Goal: Transaction & Acquisition: Purchase product/service

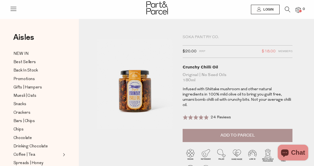
click at [231, 132] on span "Add to Parcel" at bounding box center [238, 135] width 34 height 6
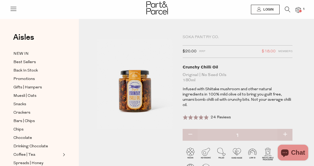
click at [286, 8] on icon at bounding box center [288, 10] width 6 height 6
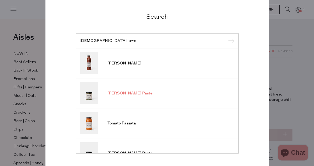
type input "[DEMOGRAPHIC_DATA] farm"
click at [127, 93] on span "[PERSON_NAME] Paste" at bounding box center [130, 93] width 45 height 5
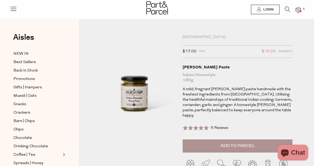
click at [286, 9] on icon at bounding box center [288, 10] width 6 height 6
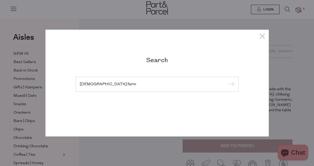
type input "church farm"
click at [227, 80] on input "submit" at bounding box center [231, 84] width 8 height 8
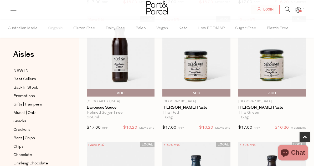
scroll to position [164, 0]
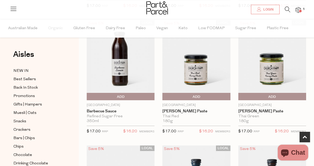
click at [240, 95] on span "Add To Parcel" at bounding box center [240, 97] width 0 height 8
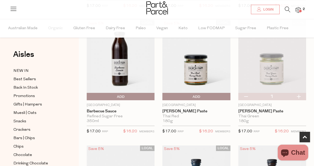
click at [164, 96] on span "Add To Parcel" at bounding box center [164, 97] width 0 height 8
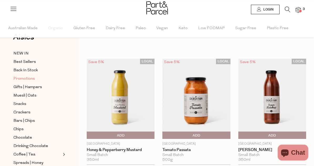
scroll to position [0, 0]
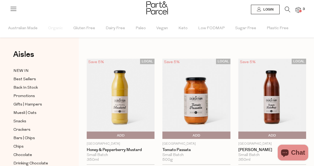
click at [286, 10] on icon at bounding box center [288, 10] width 6 height 6
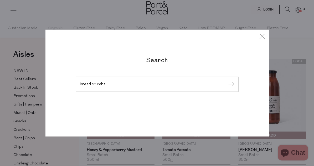
type input "bread crumbs"
click at [227, 80] on input "submit" at bounding box center [231, 84] width 8 height 8
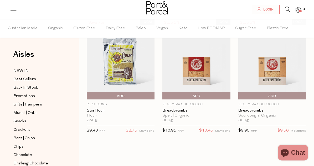
scroll to position [44, 0]
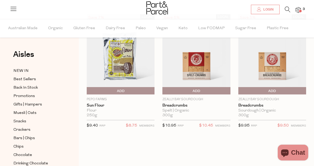
click at [240, 90] on span "Add To Parcel" at bounding box center [240, 91] width 0 height 8
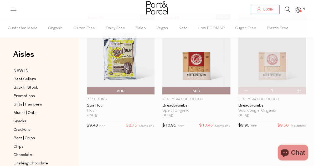
click at [275, 63] on img at bounding box center [272, 54] width 68 height 80
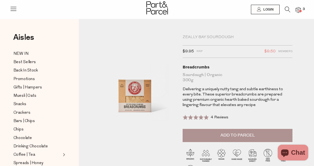
click at [286, 7] on icon at bounding box center [288, 10] width 6 height 6
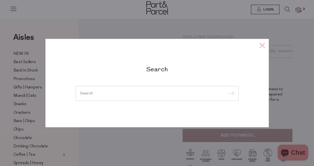
click at [264, 44] on icon at bounding box center [262, 45] width 8 height 8
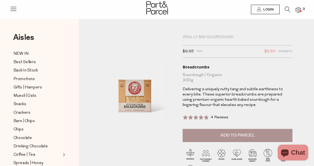
click at [225, 137] on span "Add to Parcel" at bounding box center [238, 135] width 34 height 6
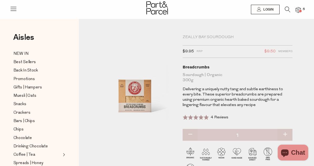
click at [299, 11] on span at bounding box center [300, 11] width 3 height 3
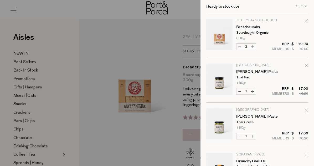
click at [240, 47] on button "Decrease Breadcrumbs" at bounding box center [240, 47] width 6 height 6
type input "1"
click at [301, 7] on div "Close" at bounding box center [302, 6] width 12 height 3
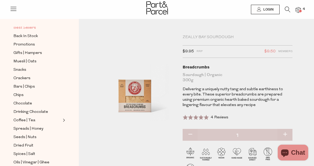
scroll to position [50, 0]
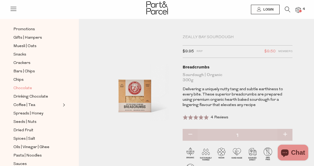
click at [22, 88] on span "Chocolate" at bounding box center [22, 88] width 19 height 6
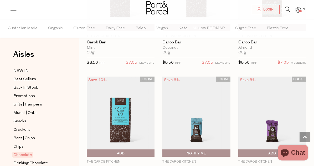
scroll to position [1945, 0]
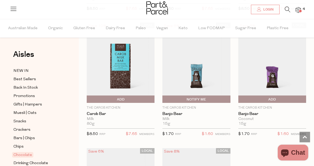
click at [288, 8] on icon at bounding box center [288, 10] width 6 height 6
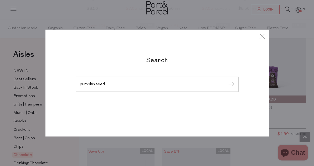
type input "pumpkin seed"
click at [227, 80] on input "submit" at bounding box center [231, 84] width 8 height 8
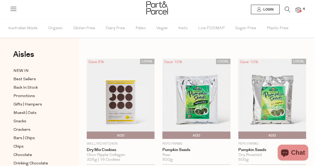
click at [287, 9] on icon at bounding box center [288, 10] width 6 height 6
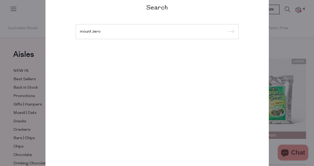
type input "mount zero"
click at [227, 28] on input "submit" at bounding box center [231, 32] width 8 height 8
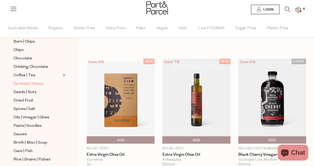
scroll to position [105, 0]
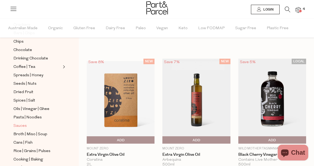
click at [23, 125] on span "Sauces" at bounding box center [19, 126] width 13 height 6
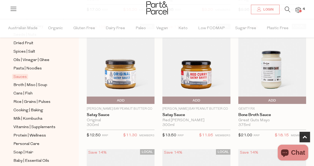
scroll to position [174, 0]
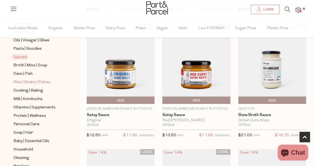
click at [28, 81] on span "Rice | Grains | Pulses" at bounding box center [31, 82] width 37 height 6
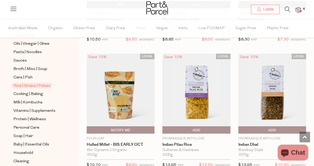
scroll to position [170, 0]
click at [35, 93] on span "Cooking | Baking" at bounding box center [28, 94] width 30 height 6
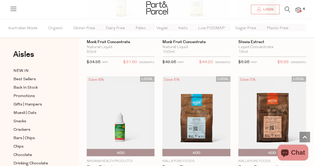
scroll to position [1917, 0]
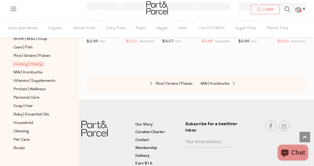
scroll to position [201, 0]
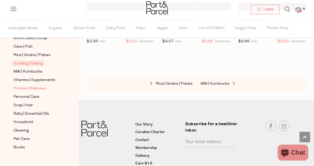
click at [21, 88] on span "Protein | Wellness" at bounding box center [29, 88] width 33 height 6
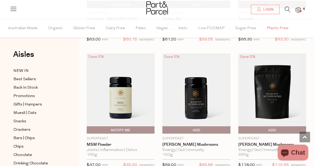
scroll to position [1398, 0]
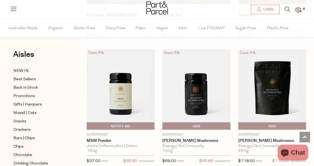
click at [288, 7] on icon at bounding box center [288, 10] width 6 height 6
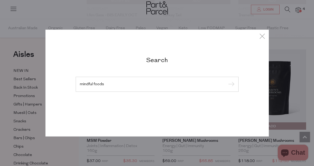
type input "mindful foods"
click at [227, 80] on input "submit" at bounding box center [231, 84] width 8 height 8
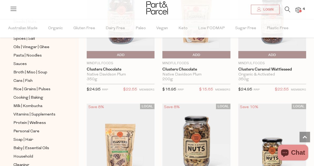
scroll to position [170, 0]
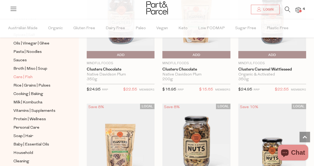
click at [18, 75] on span "Cans | Fish" at bounding box center [22, 77] width 19 height 6
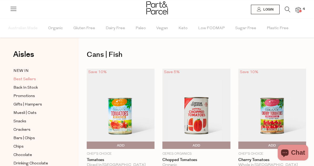
click at [30, 79] on span "Best Sellers" at bounding box center [24, 79] width 23 height 6
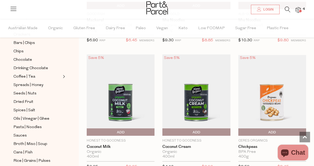
scroll to position [901, 0]
click at [287, 7] on icon at bounding box center [288, 10] width 6 height 6
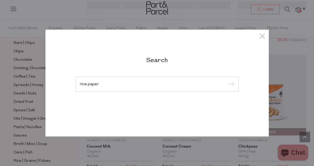
type input "rice paper"
click at [227, 80] on input "submit" at bounding box center [231, 84] width 8 height 8
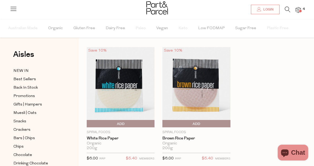
scroll to position [11, 0]
click at [125, 80] on img at bounding box center [121, 87] width 68 height 80
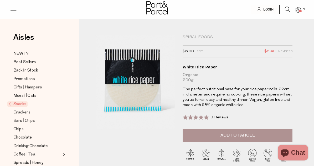
click at [300, 11] on span at bounding box center [300, 11] width 3 height 3
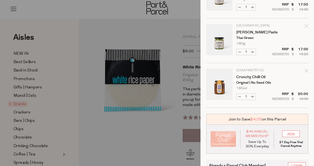
scroll to position [84, 0]
click at [167, 122] on div at bounding box center [157, 83] width 314 height 166
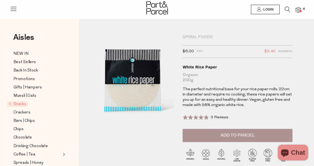
click at [232, 130] on button "Add to Parcel" at bounding box center [238, 135] width 110 height 13
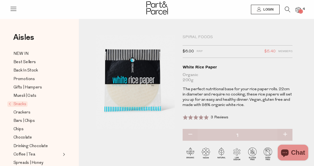
click at [300, 9] on img at bounding box center [298, 10] width 5 height 6
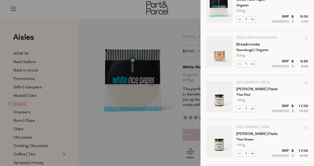
scroll to position [0, 0]
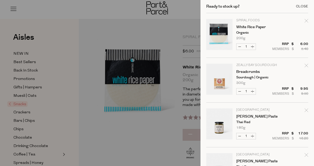
click at [300, 6] on div "Close" at bounding box center [302, 6] width 12 height 3
